Goal: Information Seeking & Learning: Learn about a topic

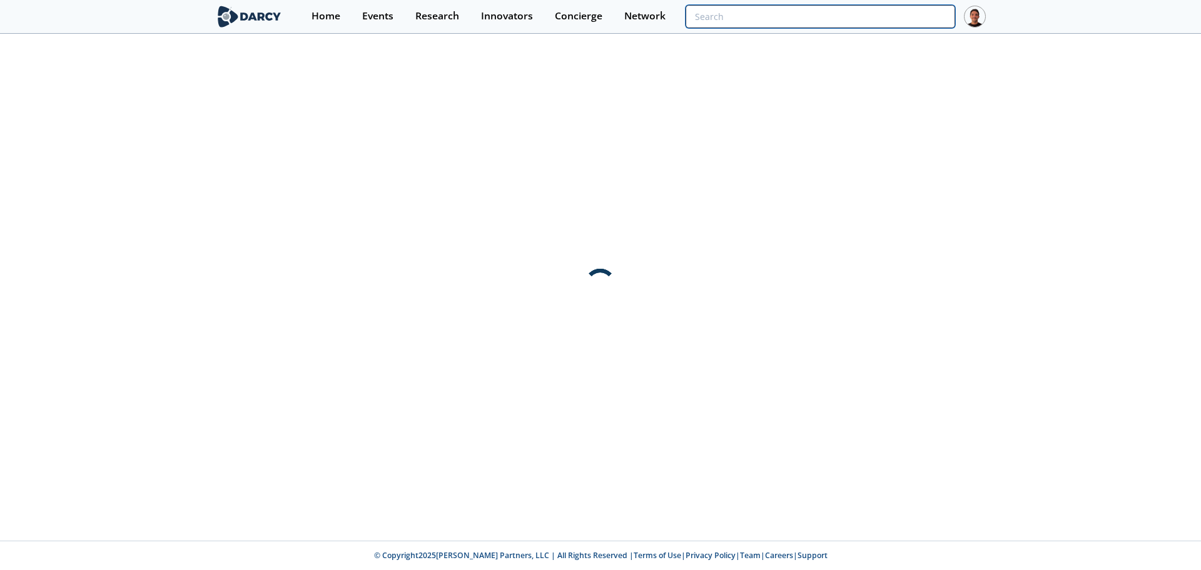
click at [894, 19] on input "search" at bounding box center [820, 16] width 270 height 23
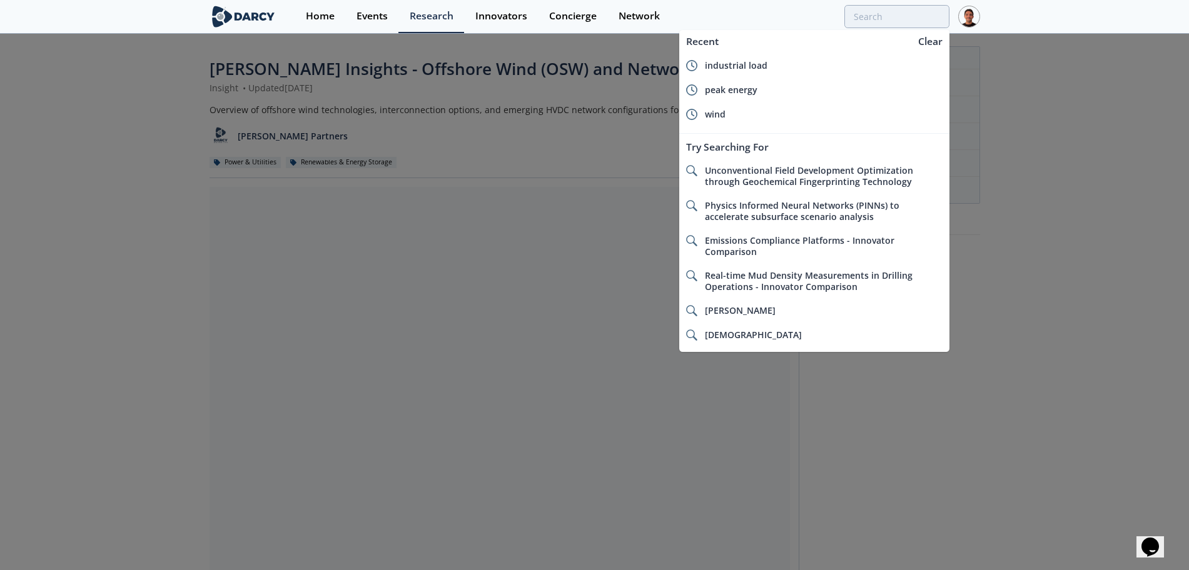
click at [181, 194] on div at bounding box center [594, 285] width 1189 height 570
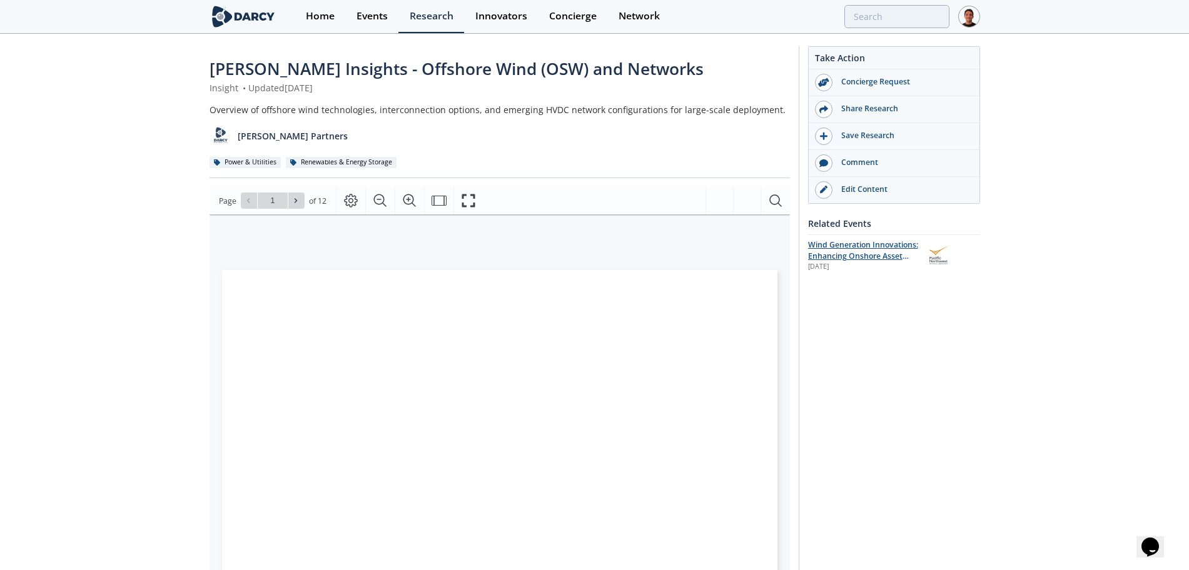
click at [852, 251] on span "Wind Generation Innovations: Enhancing Onshore Asset Performance and Enabling O…" at bounding box center [863, 262] width 110 height 45
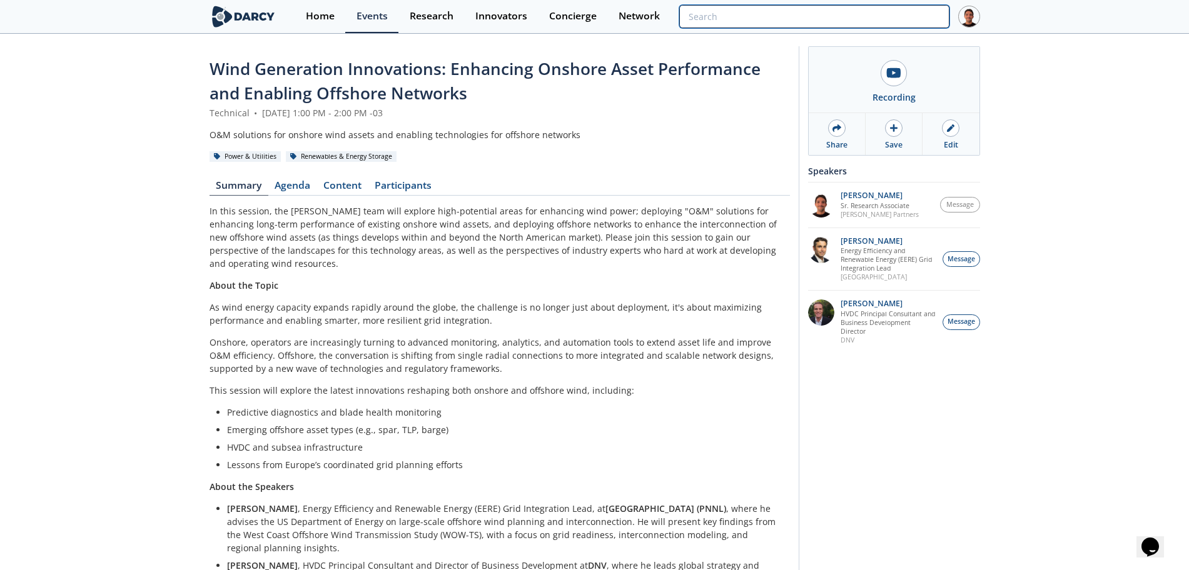
click at [862, 26] on input "search" at bounding box center [814, 16] width 270 height 23
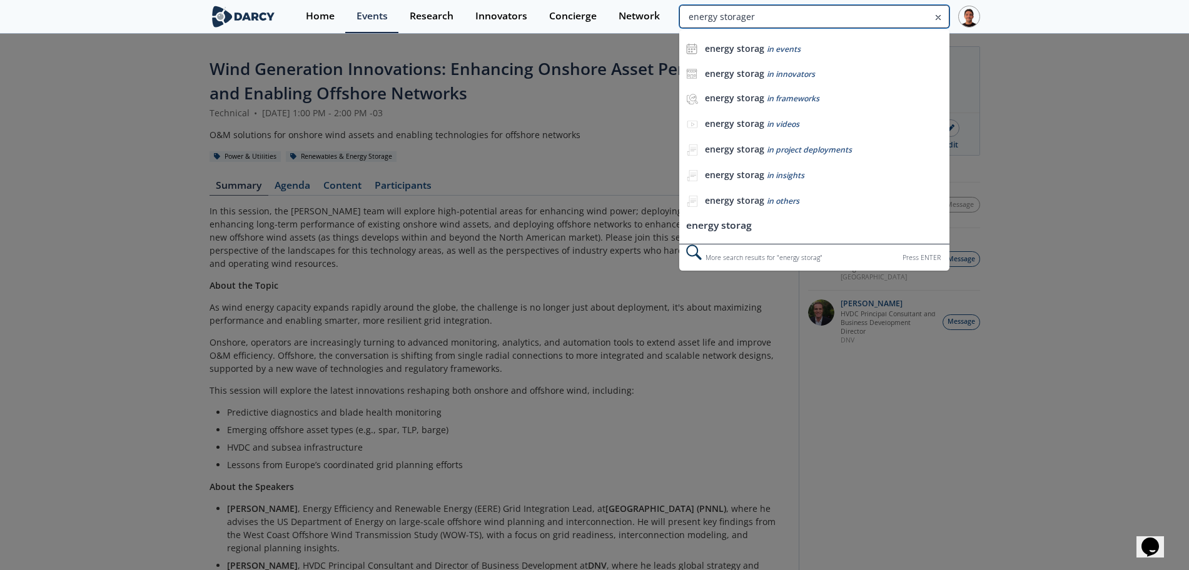
type input "energy storager"
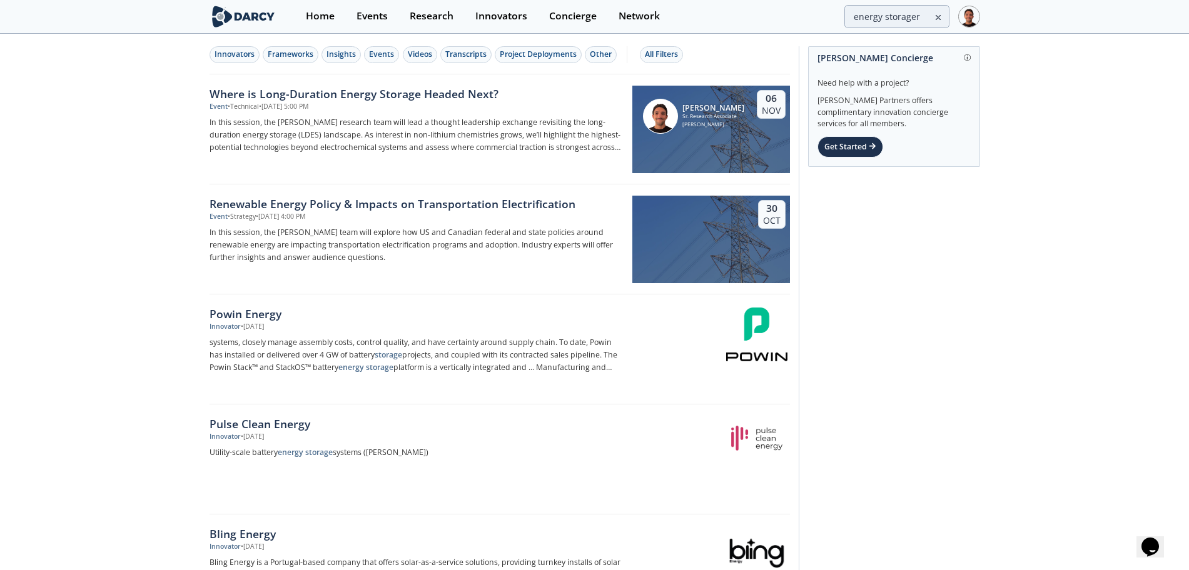
click at [355, 56] on button "Insights" at bounding box center [340, 54] width 39 height 17
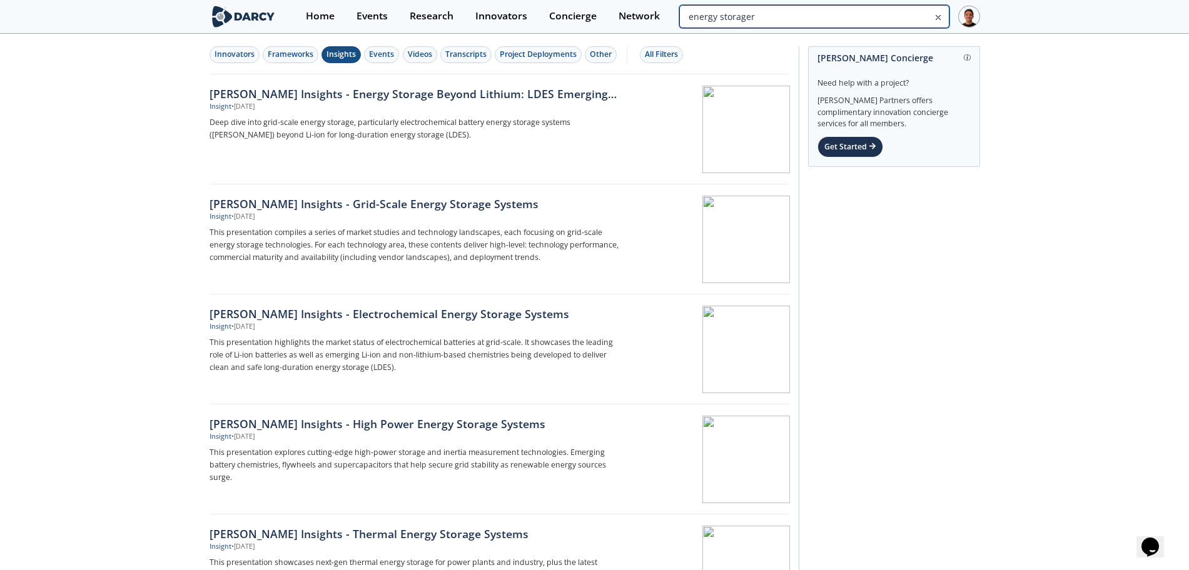
click at [893, 18] on input "energy storager" at bounding box center [814, 16] width 270 height 23
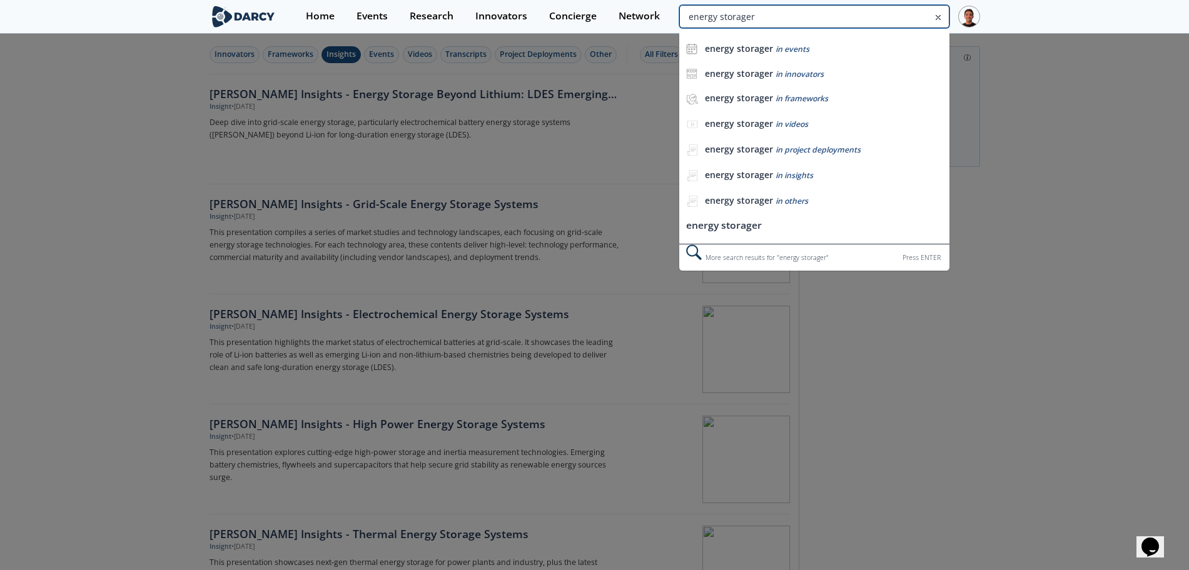
click at [893, 18] on input "energy storager" at bounding box center [814, 16] width 270 height 23
click at [206, 178] on div at bounding box center [594, 285] width 1189 height 570
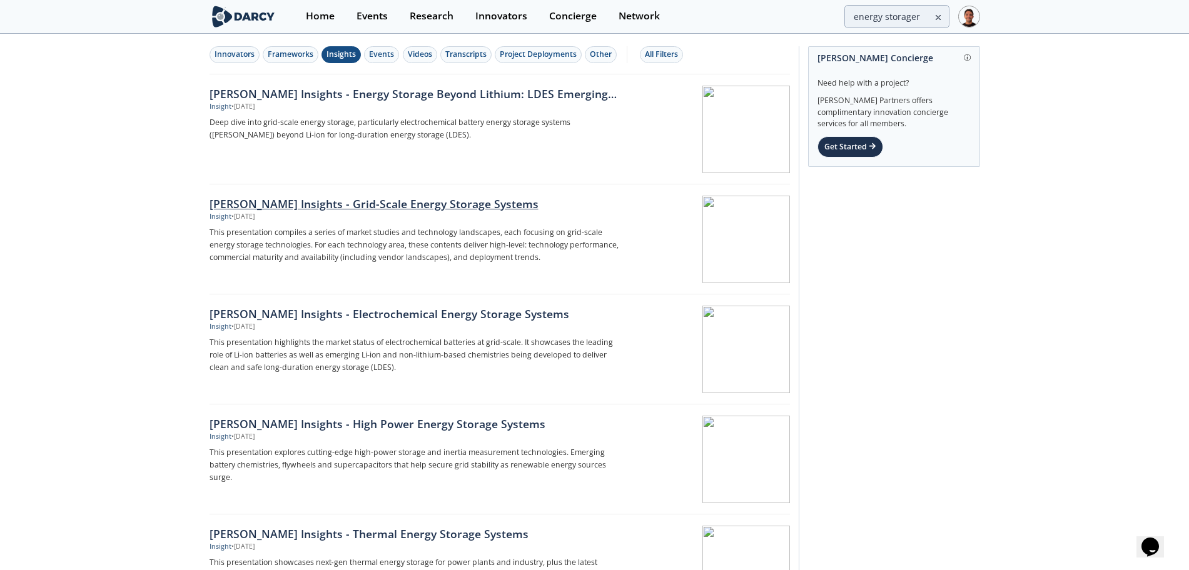
click at [262, 196] on div "[PERSON_NAME] Insights - Grid-Scale Energy Storage Systems" at bounding box center [417, 204] width 414 height 16
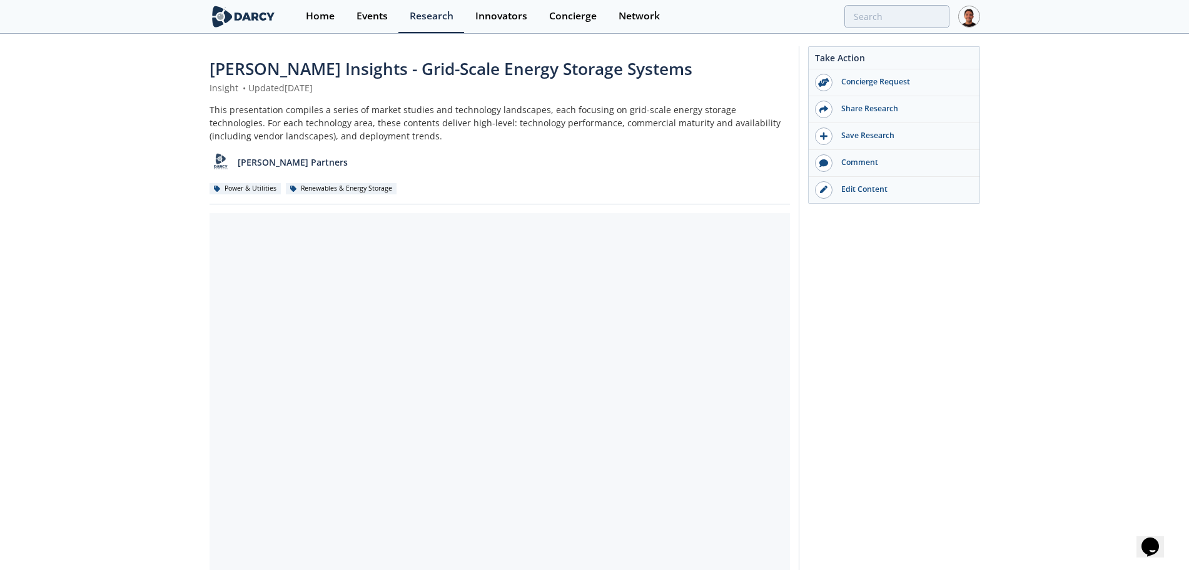
scroll to position [78, 0]
